Goal: Obtain resource: Obtain resource

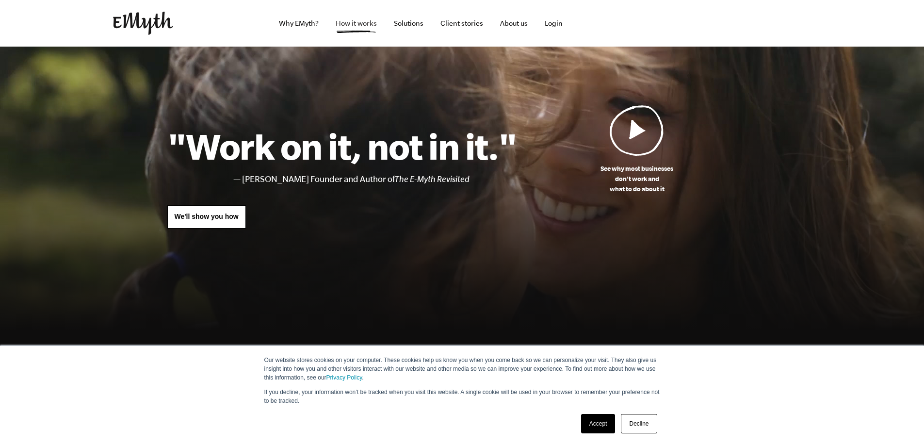
click at [354, 21] on link "How it works" at bounding box center [356, 23] width 57 height 47
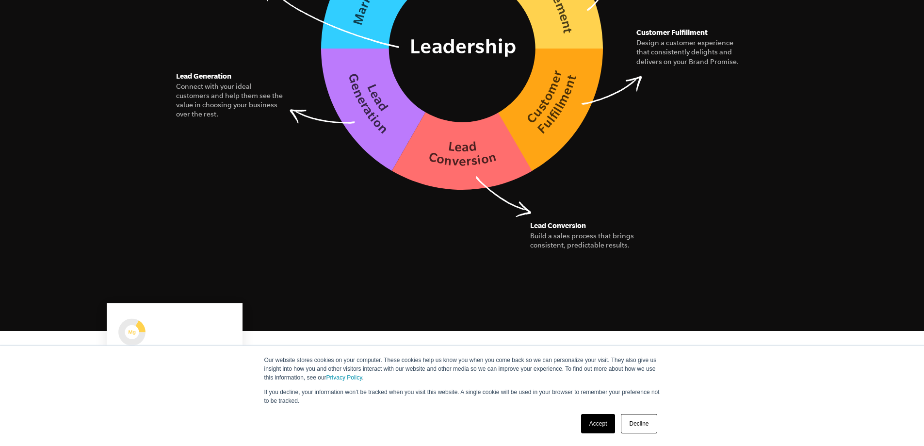
scroll to position [1601, 0]
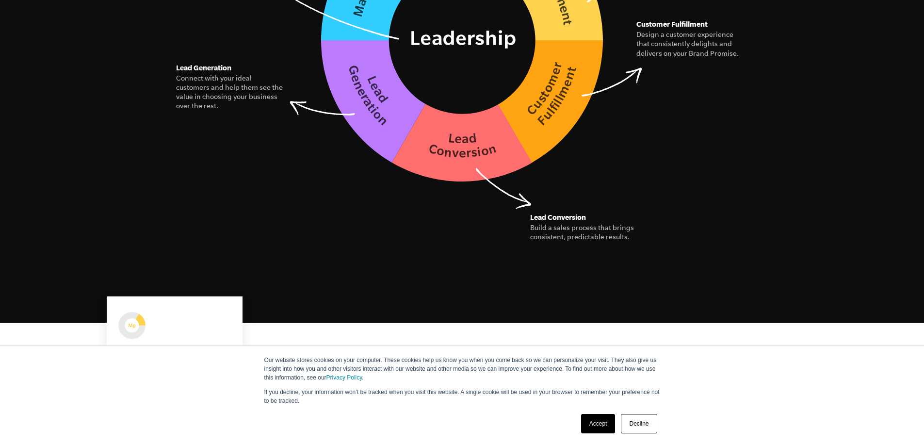
click at [592, 425] on link "Accept" at bounding box center [598, 423] width 34 height 19
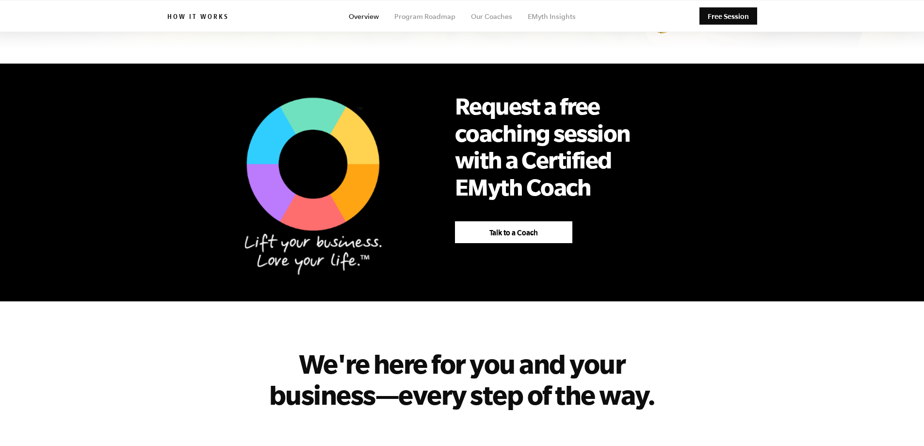
scroll to position [1468, 0]
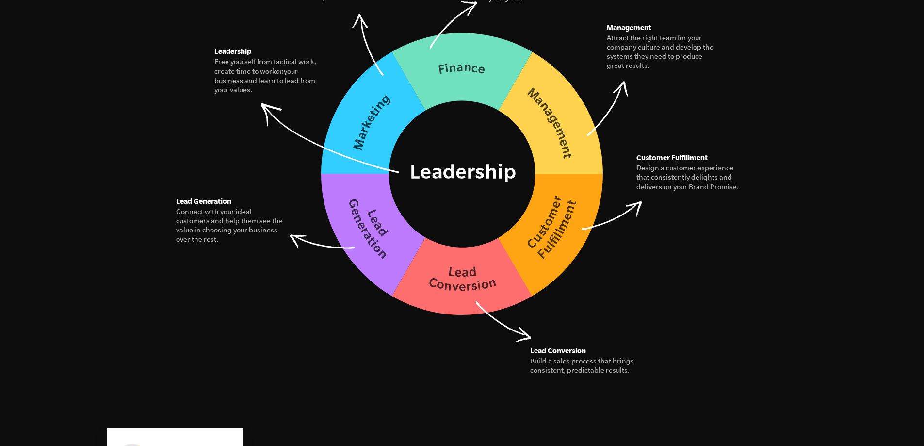
click at [496, 172] on img at bounding box center [462, 174] width 282 height 282
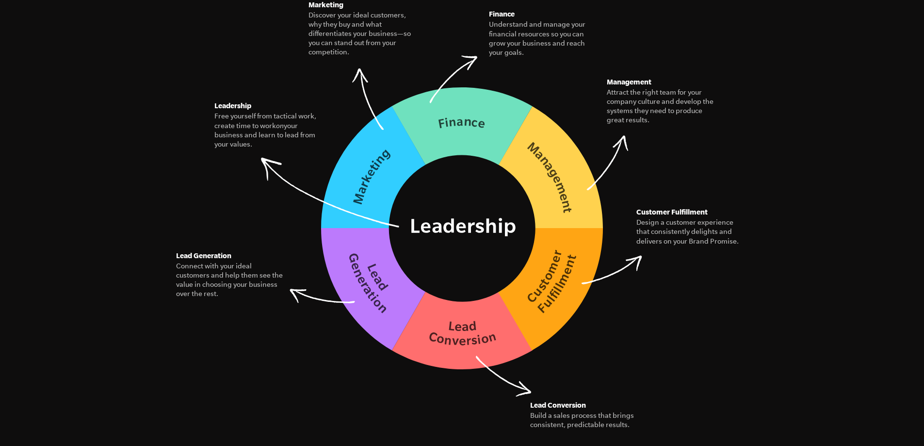
scroll to position [1371, 0]
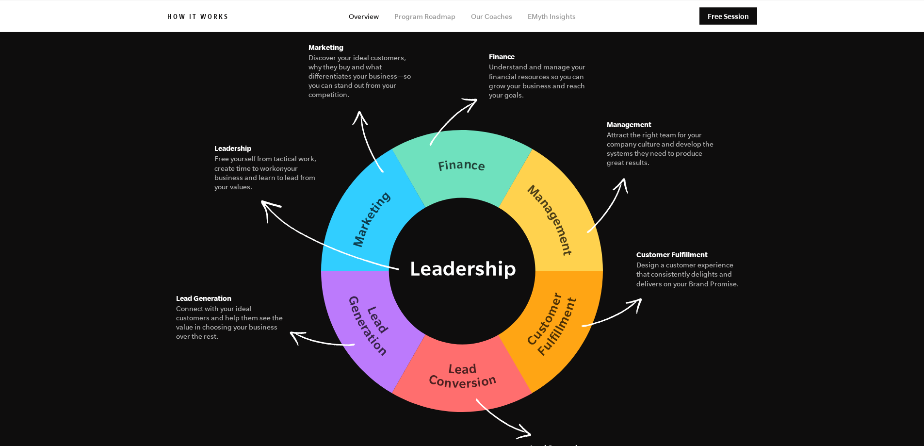
click at [614, 131] on figcaption "Attract the right team for your company culture and develop the systems they ne…" at bounding box center [661, 149] width 109 height 37
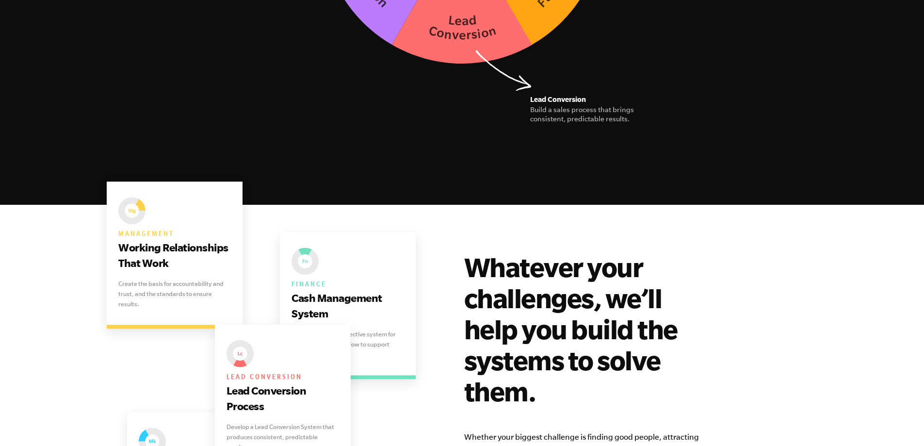
scroll to position [1565, 0]
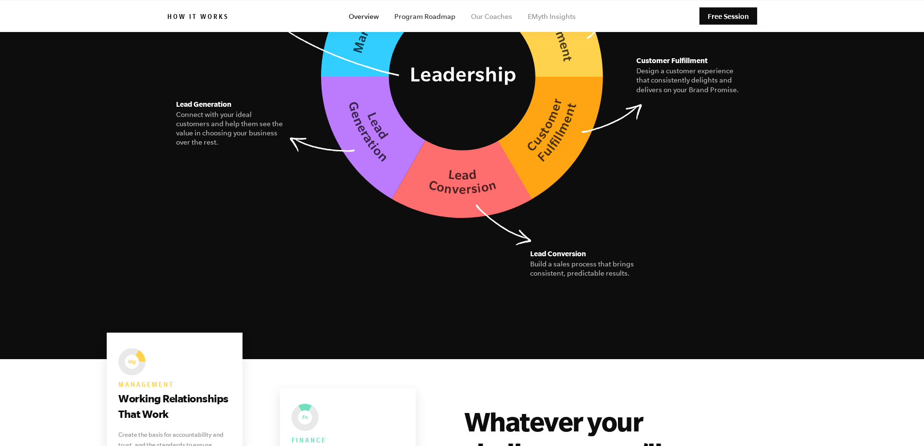
click at [428, 15] on link "Program Roadmap" at bounding box center [424, 17] width 61 height 8
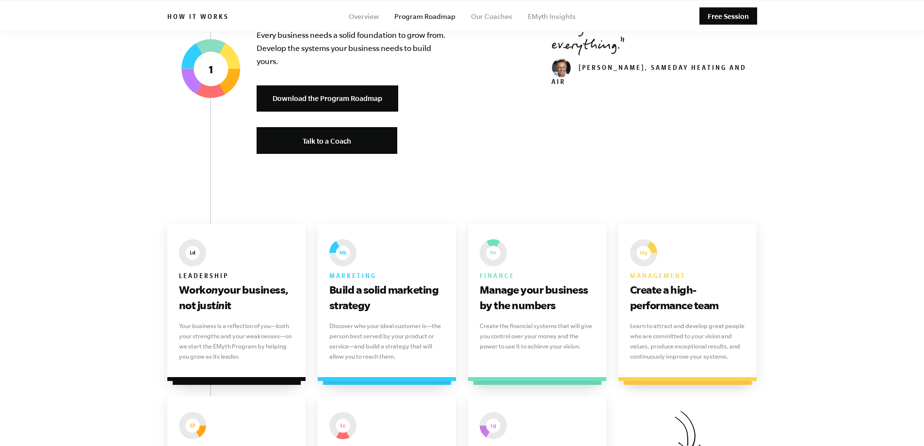
scroll to position [388, 0]
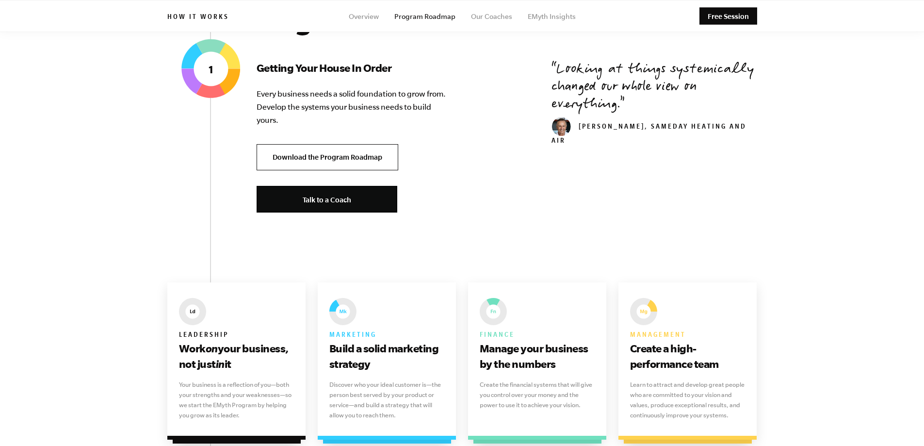
click at [344, 164] on link "Download the Program Roadmap" at bounding box center [328, 157] width 142 height 27
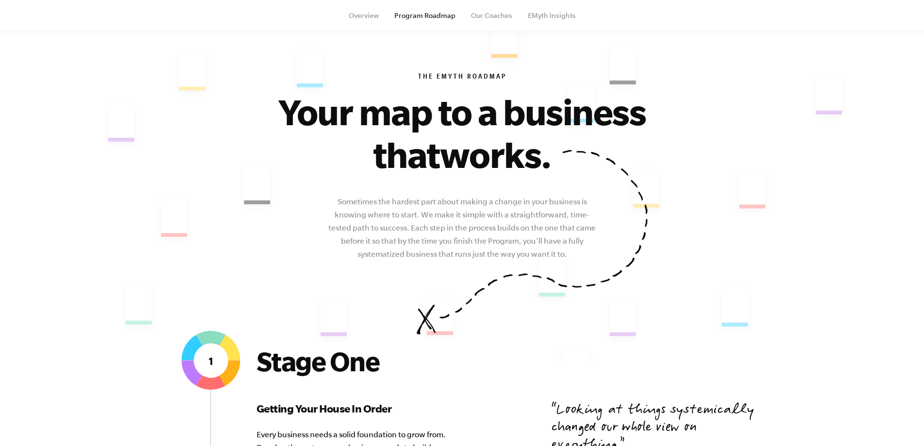
scroll to position [0, 0]
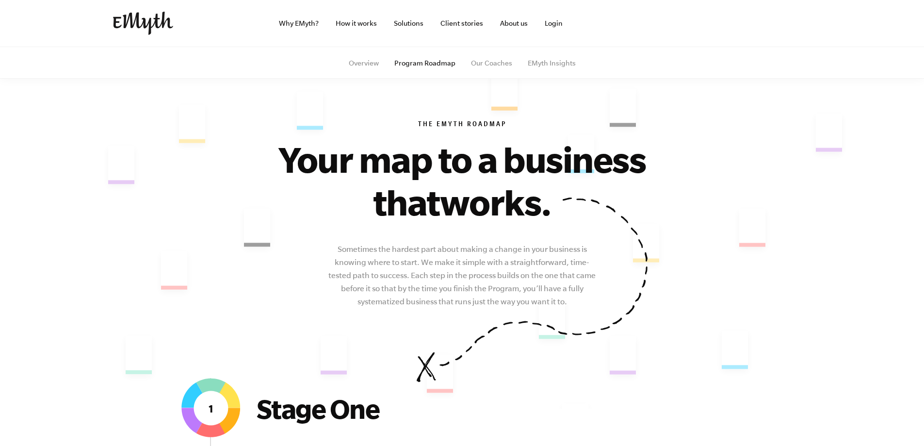
click at [156, 23] on img at bounding box center [143, 23] width 60 height 23
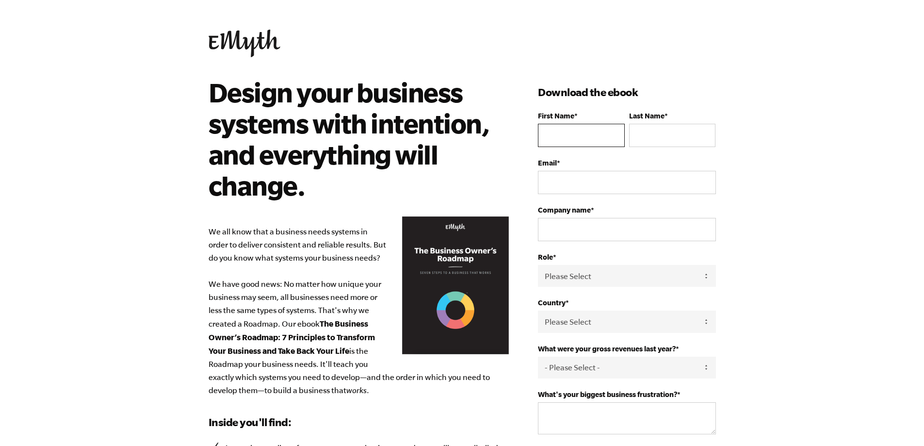
click at [589, 142] on input "First Name *" at bounding box center [581, 135] width 86 height 23
type input "David"
type input "Elvanian"
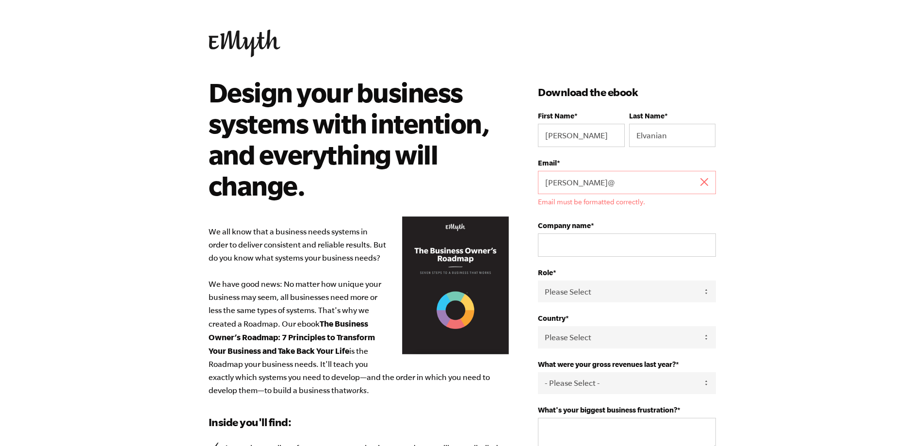
type input "[PERSON_NAME][EMAIL_ADDRESS][DOMAIN_NAME]"
type input "Metro Screenworks, Inc"
select select "United States"
type input "13039228998"
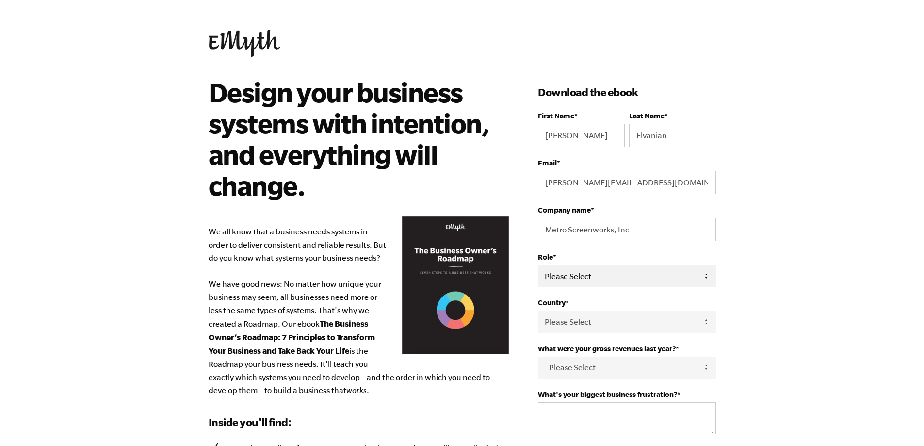
click at [618, 275] on select "Please Select Owner Partner / Co-Owner Executive Employee / Other" at bounding box center [627, 276] width 178 height 22
select select "Executive"
click at [538, 265] on select "Please Select Owner Partner / Co-Owner Executive Employee / Other" at bounding box center [627, 276] width 178 height 22
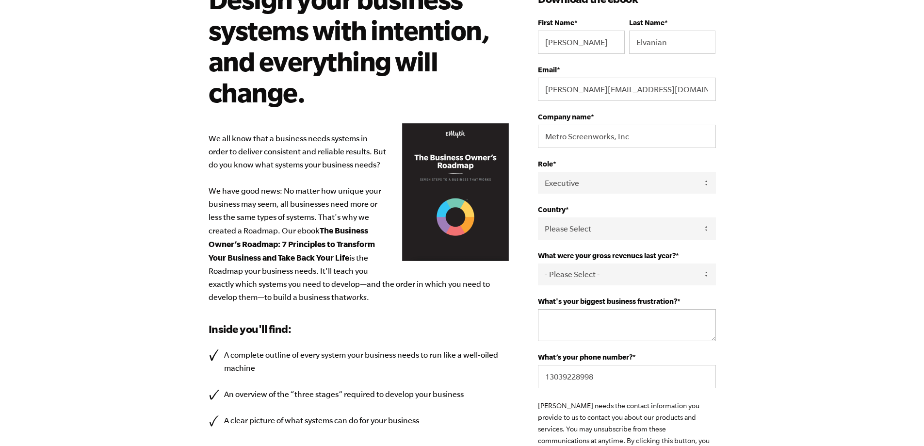
scroll to position [97, 0]
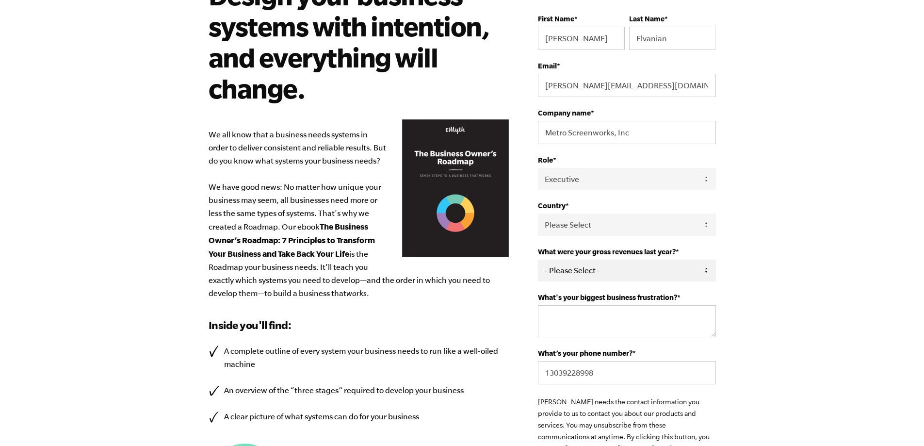
click at [677, 268] on select "- Please Select - 0-75K 76-150K 151-275K 276-500K 501-750K 751-1M 1-2.5M 2.5-5M…" at bounding box center [627, 271] width 178 height 22
click at [751, 265] on body "Design your business systems with intention, and everything will change. We all…" at bounding box center [462, 126] width 924 height 446
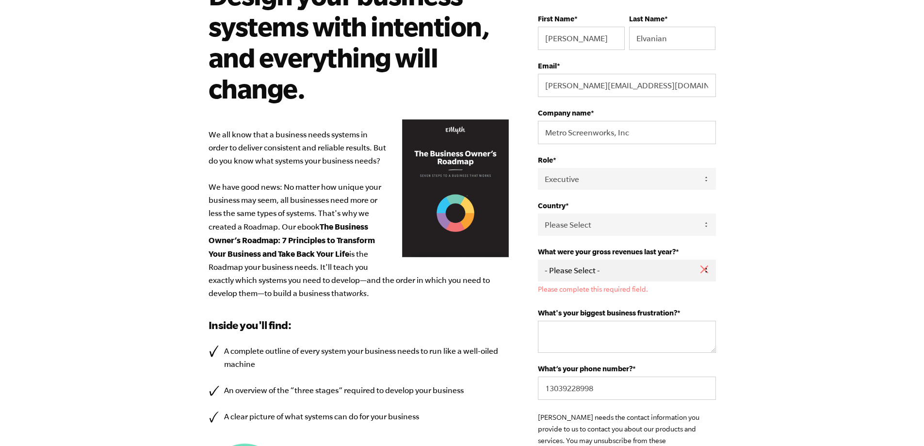
click at [640, 267] on select "- Please Select - 0-75K 76-150K 151-275K 276-500K 501-750K 751-1M 1-2.5M 2.5-5M…" at bounding box center [627, 271] width 178 height 22
select select "10M+"
click at [538, 260] on select "- Please Select - 0-75K 76-150K 151-275K 276-500K 501-750K 751-1M 1-2.5M 2.5-5M…" at bounding box center [627, 271] width 178 height 22
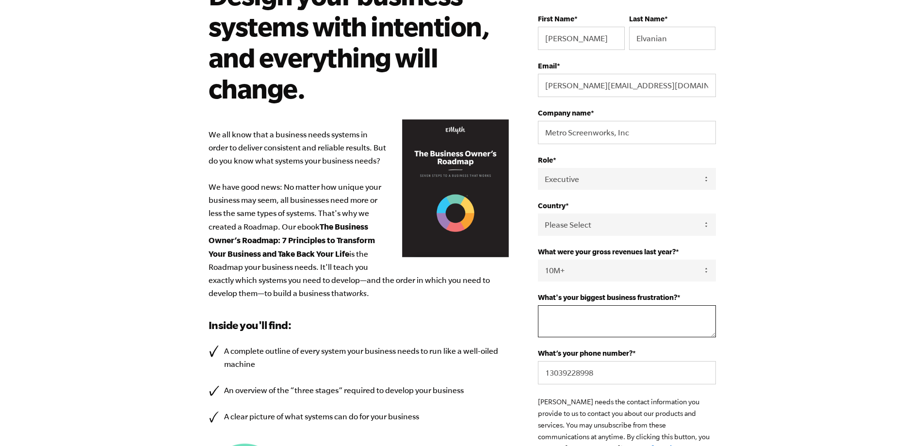
click at [603, 312] on textarea "What's your biggest business frustration? *" at bounding box center [627, 321] width 178 height 32
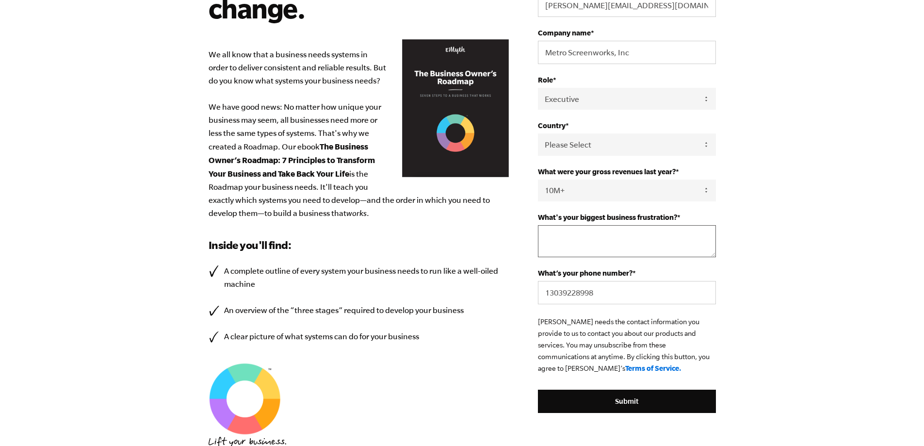
scroll to position [194, 0]
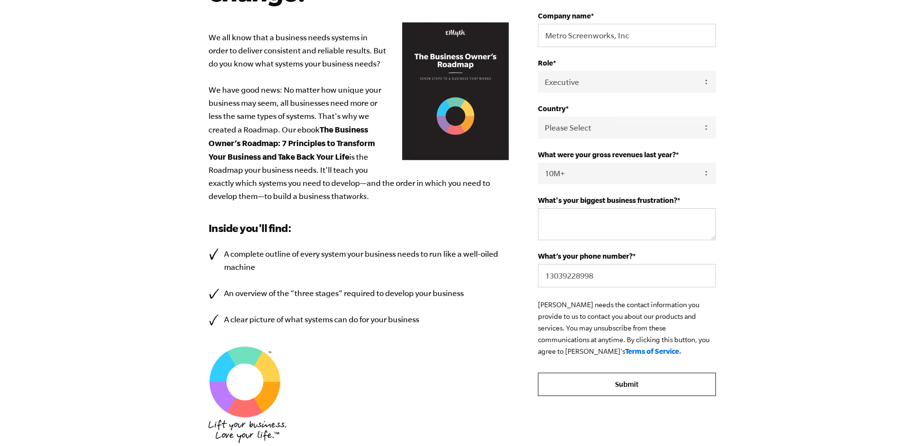
click at [645, 385] on form "First Name * David Last Name * Elvanian Email * david@metroscreenworks.com Comp…" at bounding box center [627, 157] width 178 height 478
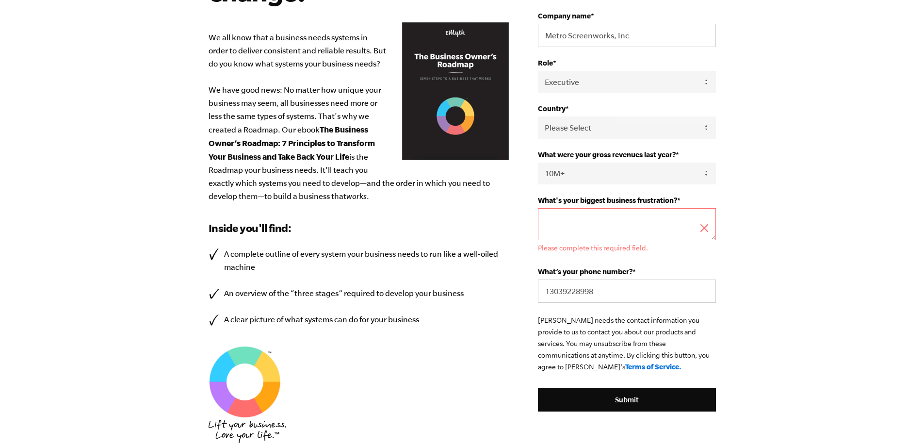
click at [568, 224] on textarea "What's your biggest business frustration? *" at bounding box center [627, 224] width 178 height 32
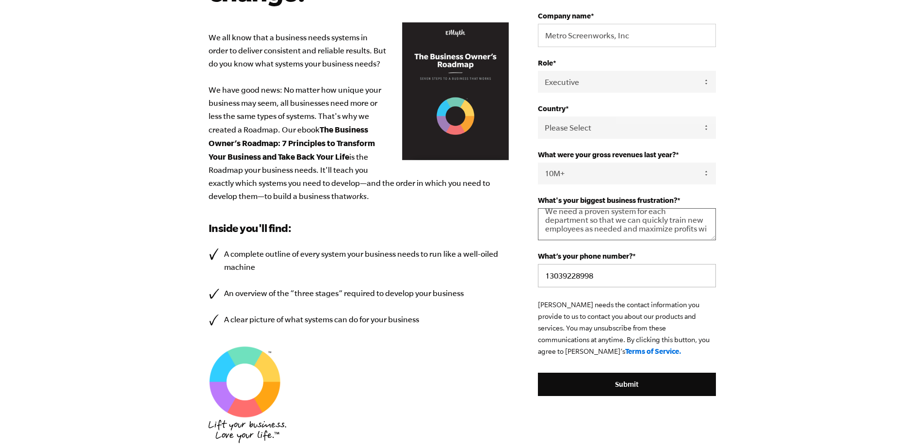
scroll to position [11, 0]
type textarea "We need a proven system for each department so that we can quickly train new em…"
click at [760, 252] on html "Design your business systems with intention, and everything will change. We all…" at bounding box center [462, 29] width 924 height 446
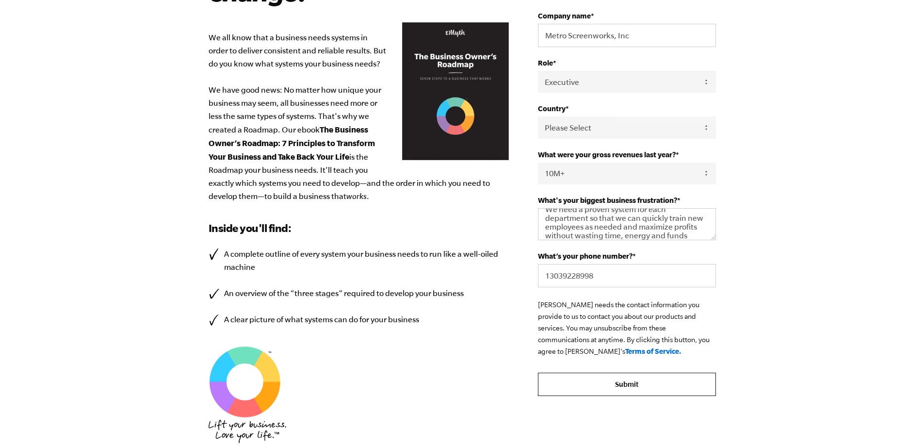
click at [649, 384] on input "Submit" at bounding box center [627, 384] width 178 height 23
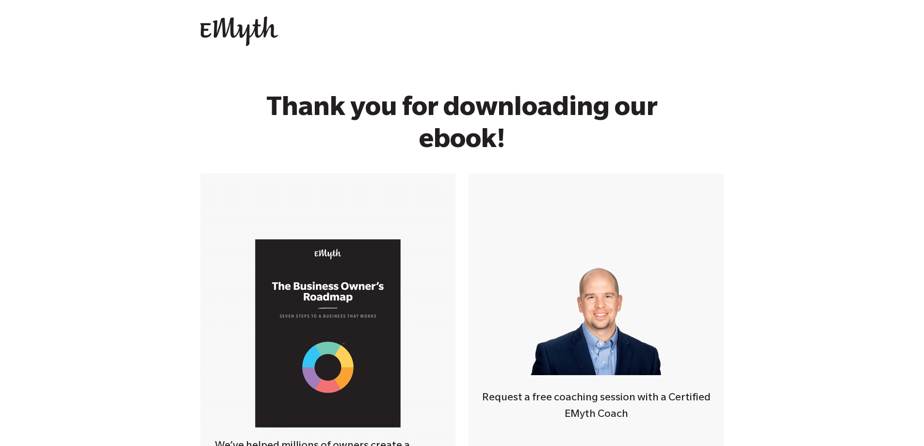
click at [120, 144] on div "Thank you for downloading our ebook! We’ve helped millions of owners create a b…" at bounding box center [462, 322] width 924 height 515
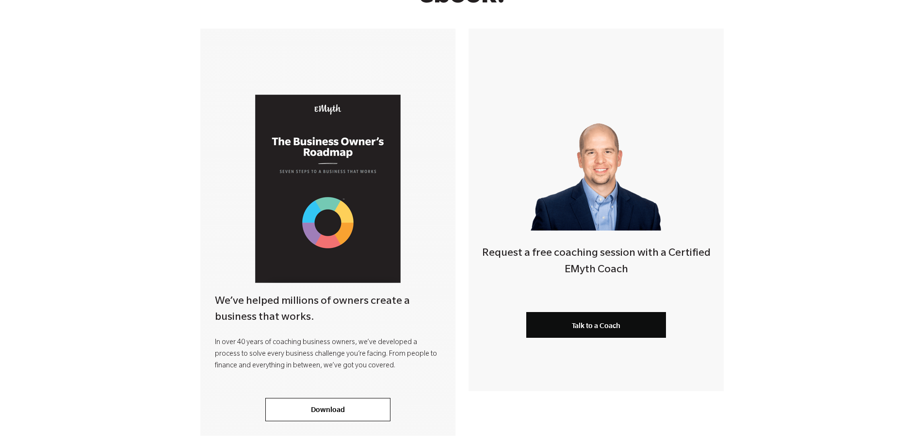
scroll to position [146, 0]
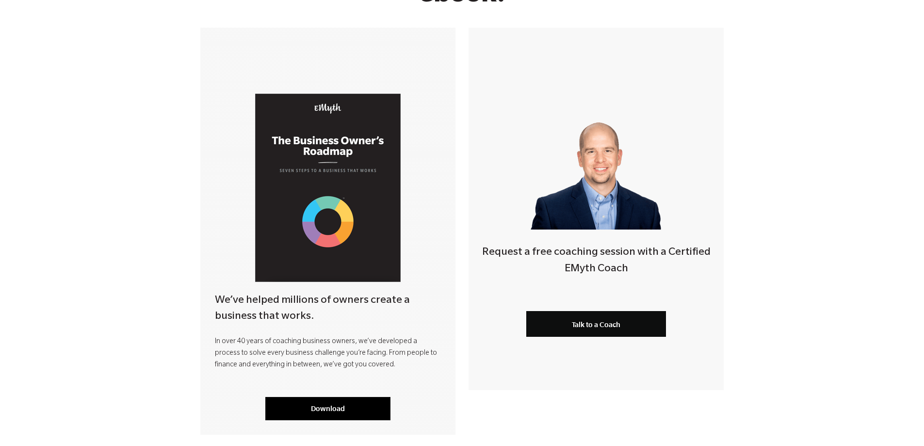
click at [337, 407] on link "Download" at bounding box center [327, 408] width 125 height 23
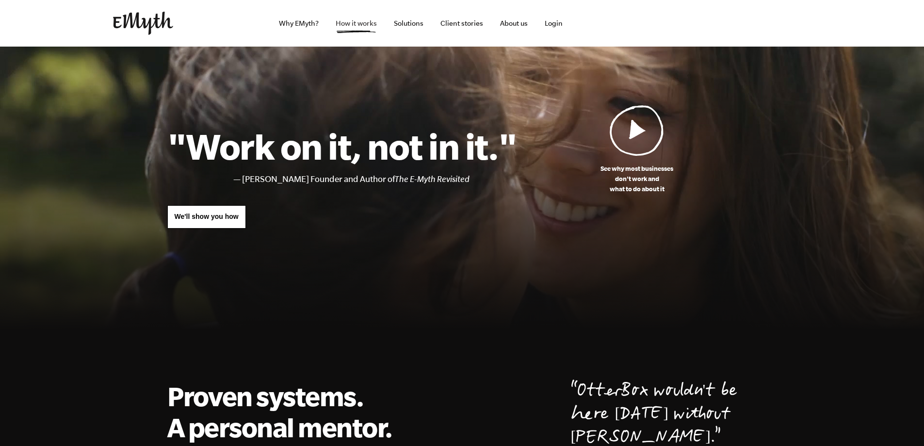
click at [355, 23] on link "How it works" at bounding box center [356, 23] width 57 height 47
